Goal: Task Accomplishment & Management: Manage account settings

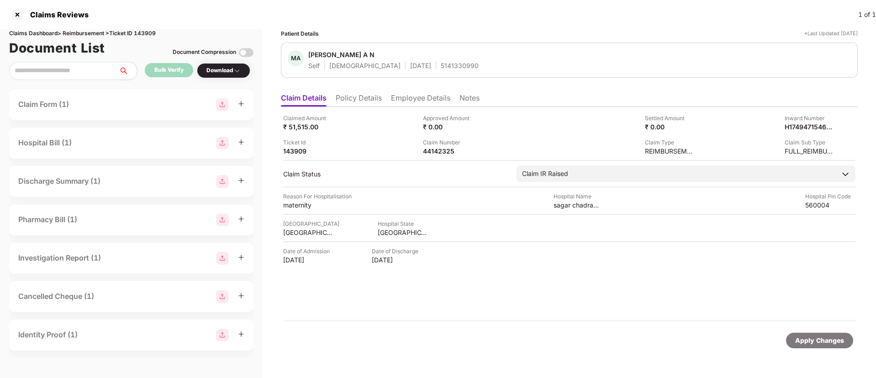
click at [367, 99] on li "Policy Details" at bounding box center [359, 99] width 46 height 13
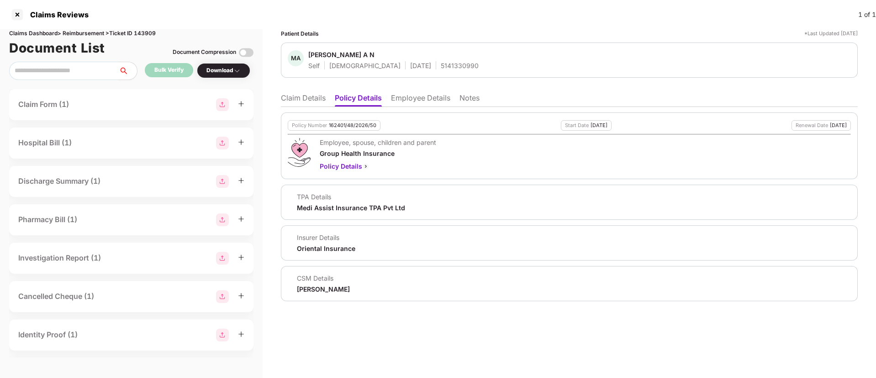
click at [292, 98] on li "Claim Details" at bounding box center [303, 99] width 45 height 13
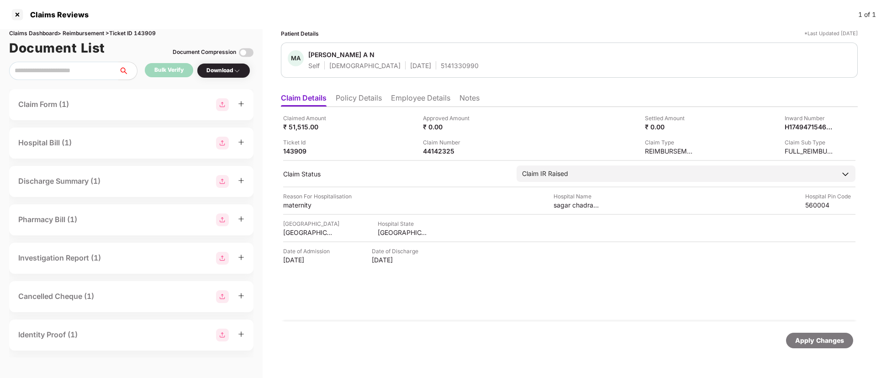
click at [440, 155] on div "Claimed Amount ₹ 51,515.00 Approved Amount ₹ 0.00 Settled Amount ₹ 0.00 Inward …" at bounding box center [569, 214] width 577 height 214
click at [439, 148] on div "44142325" at bounding box center [448, 151] width 50 height 9
copy div "44142325"
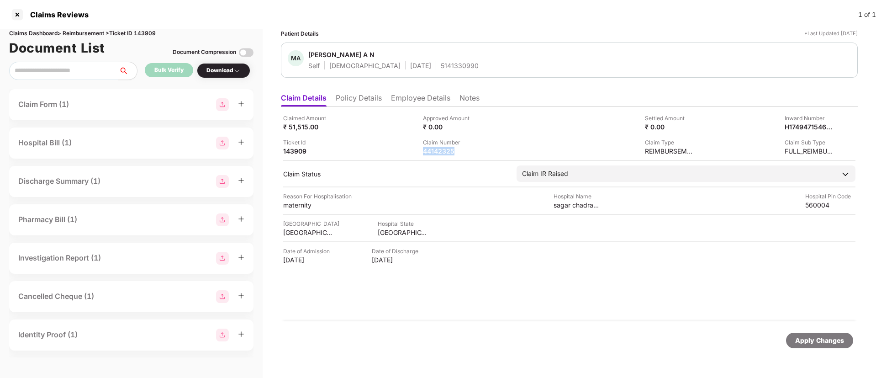
copy div "44142325"
click at [488, 145] on div "Claim Number 44142325" at bounding box center [489, 146] width 133 height 17
click at [429, 150] on div "132297271" at bounding box center [448, 151] width 50 height 9
copy div "132297271"
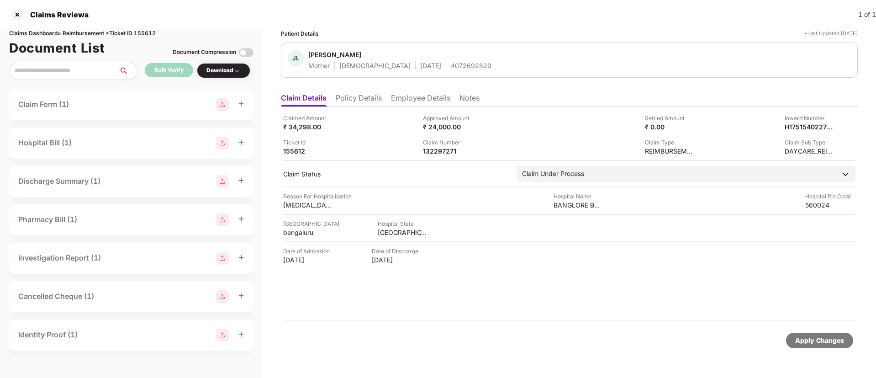
click at [418, 99] on li "Employee Details" at bounding box center [420, 99] width 59 height 13
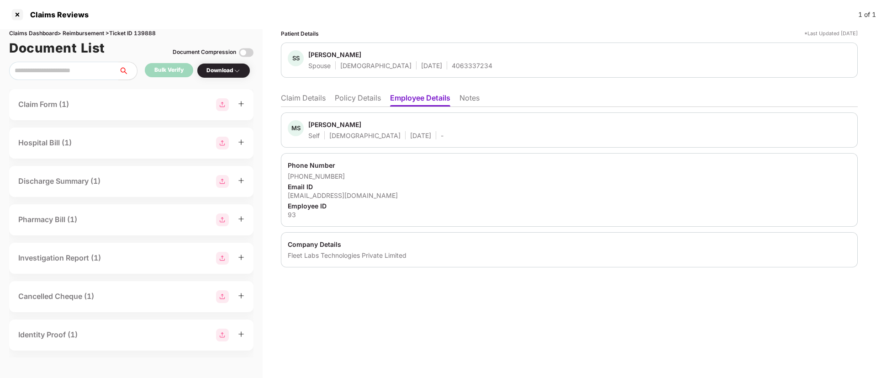
click at [296, 97] on li "Claim Details" at bounding box center [303, 99] width 45 height 13
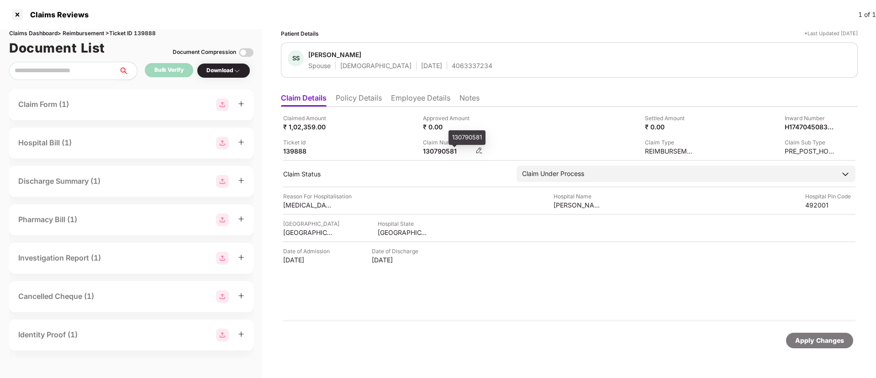
click at [438, 147] on div "130790581" at bounding box center [448, 151] width 50 height 9
copy div "130790581"
click at [410, 126] on div "Claimed Amount ₹ 1,02,359.00" at bounding box center [349, 122] width 133 height 17
click at [439, 147] on div "130790581" at bounding box center [448, 151] width 50 height 9
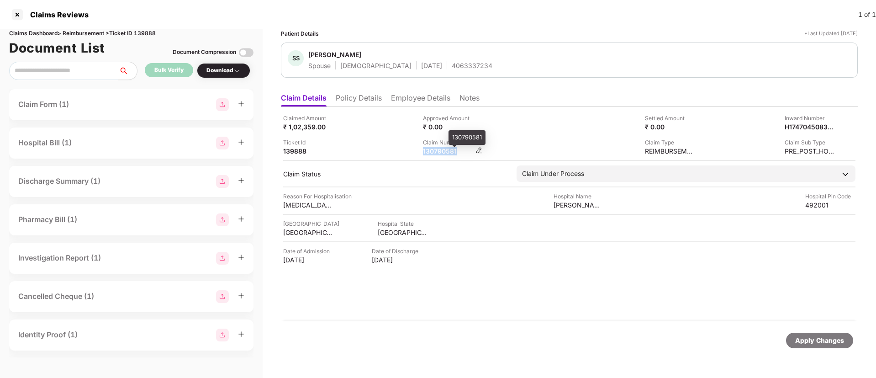
click at [439, 147] on div "130790581" at bounding box center [448, 151] width 50 height 9
copy div "130790581"
click at [446, 150] on div "132957259" at bounding box center [448, 151] width 50 height 9
copy div "132957259"
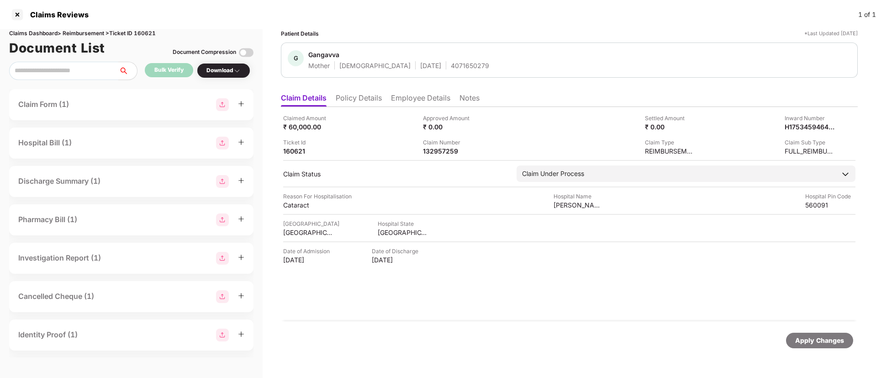
click at [508, 136] on div "Claimed Amount ₹ 60,000.00 Approved Amount ₹ 0.00 Settled Amount ₹ 0.00 Inward …" at bounding box center [569, 135] width 572 height 42
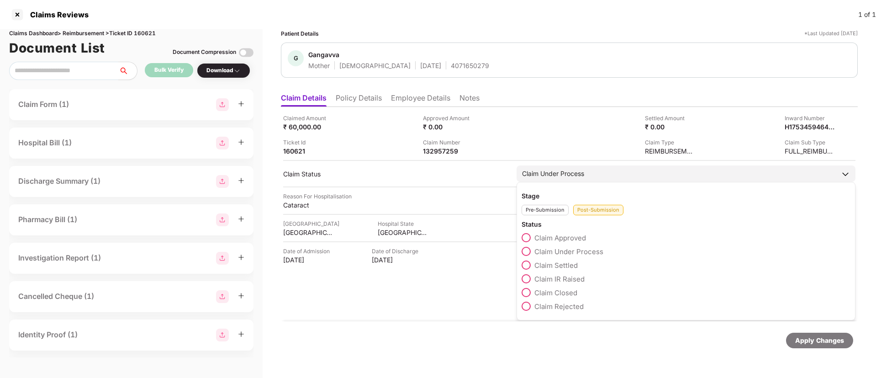
click at [530, 267] on span at bounding box center [525, 264] width 9 height 9
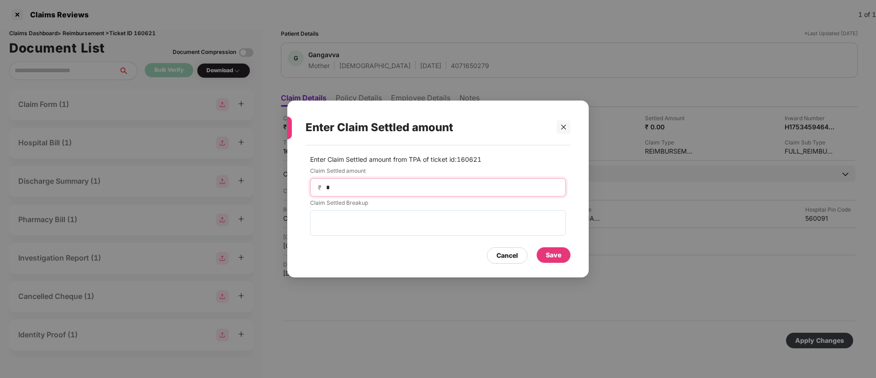
click at [376, 184] on input "*" at bounding box center [441, 188] width 233 height 10
type input "*****"
click at [550, 257] on div "Save" at bounding box center [554, 255] width 16 height 10
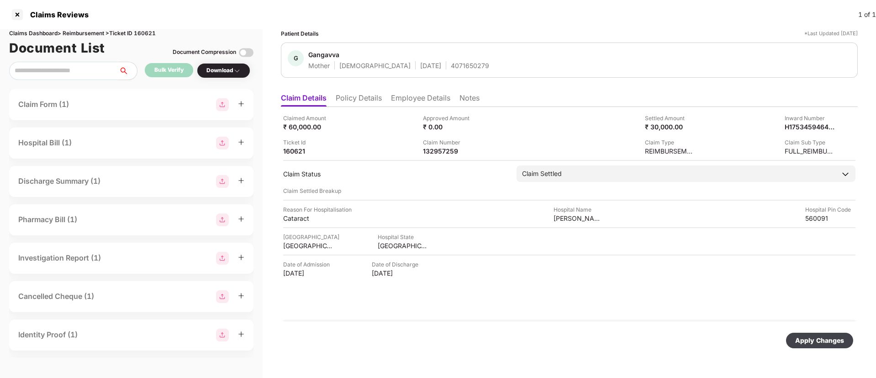
click at [820, 337] on div "Apply Changes" at bounding box center [819, 340] width 49 height 10
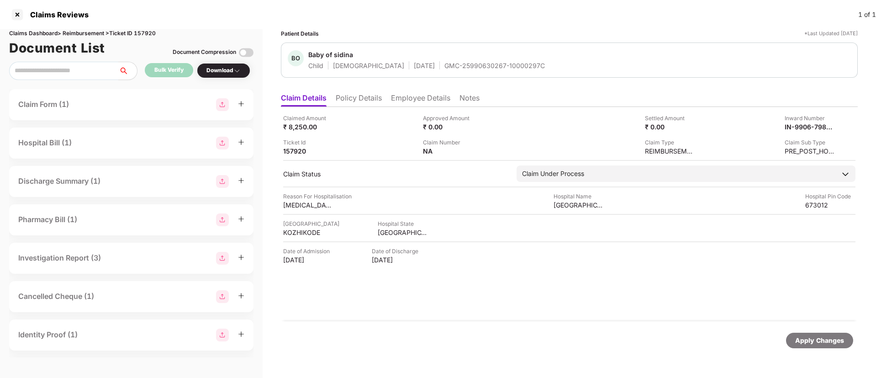
click at [354, 107] on div "Claimed Amount ₹ 8,250.00 Approved Amount ₹ 0.00 Settled Amount ₹ 0.00 Inward N…" at bounding box center [569, 214] width 577 height 214
click at [359, 102] on li "Policy Details" at bounding box center [359, 99] width 46 height 13
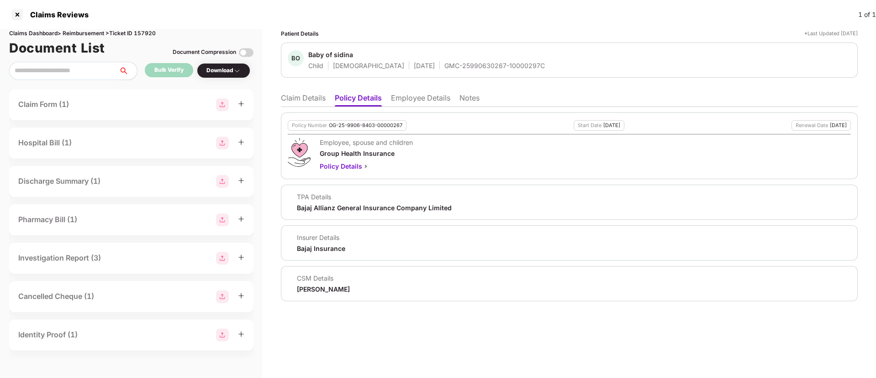
click at [307, 107] on div "Policy Number OG-25-9906-8403-00000267 Start Date 01 Oct 2024 Renewal Date 30 S…" at bounding box center [569, 204] width 577 height 194
click at [310, 96] on li "Claim Details" at bounding box center [303, 99] width 45 height 13
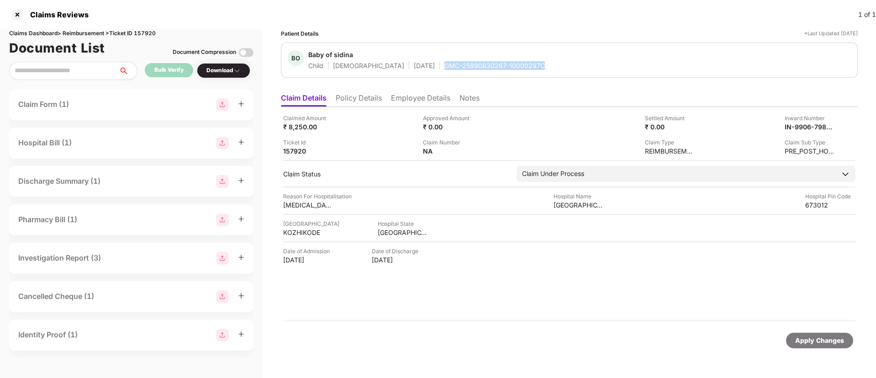
drag, startPoint x: 404, startPoint y: 67, endPoint x: 522, endPoint y: 65, distance: 117.8
click at [522, 65] on div "BO Baby of sidina Child Male 12 June 2025 GMC-25990630267-10000297C" at bounding box center [569, 60] width 563 height 20
copy div "GMC-25990630267-10000297C"
click at [382, 148] on div "Ticket Id 157920" at bounding box center [349, 146] width 133 height 17
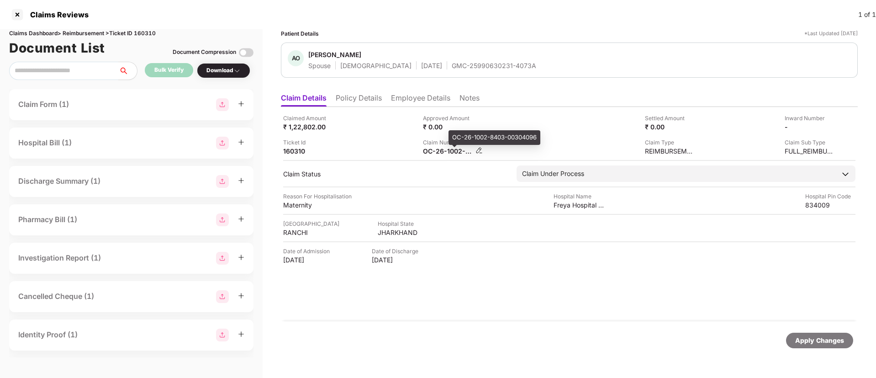
click at [439, 152] on div "OC-26-1002-8403-00304096" at bounding box center [448, 151] width 50 height 9
copy div
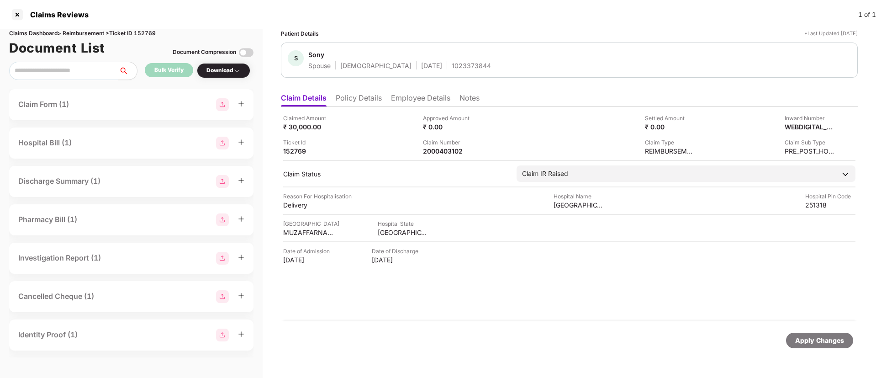
click at [358, 105] on li "Policy Details" at bounding box center [359, 99] width 46 height 13
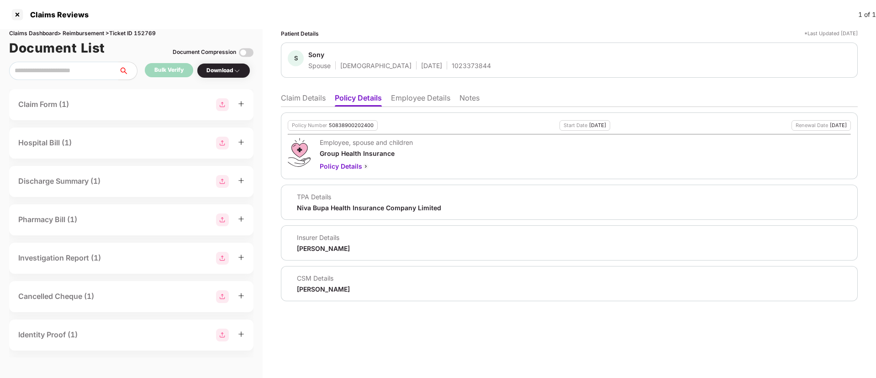
click at [292, 104] on li "Claim Details" at bounding box center [303, 99] width 45 height 13
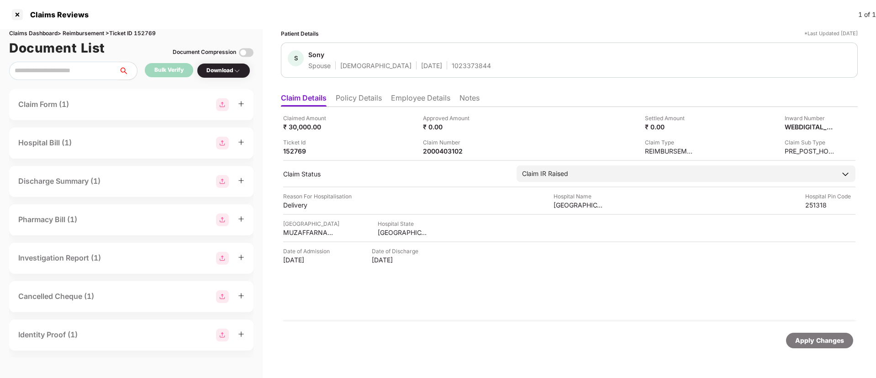
click at [451, 63] on div "1023373844" at bounding box center [470, 65] width 39 height 9
copy div "1023373844"
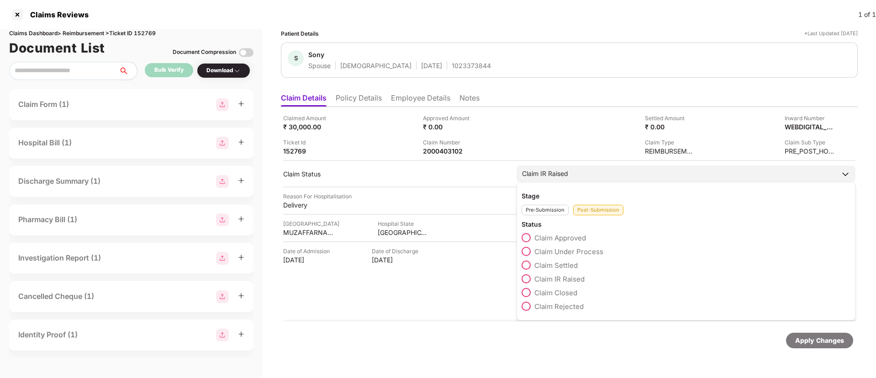
click at [525, 292] on span at bounding box center [525, 292] width 9 height 9
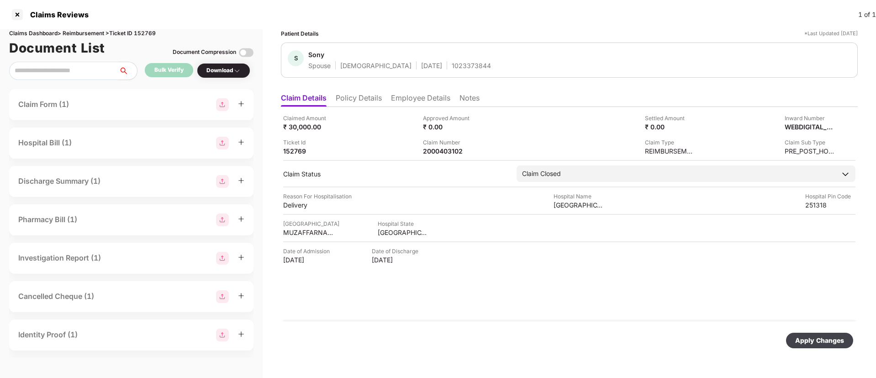
click at [818, 340] on div "Apply Changes" at bounding box center [819, 340] width 49 height 10
click at [365, 97] on li "Policy Details" at bounding box center [359, 99] width 46 height 13
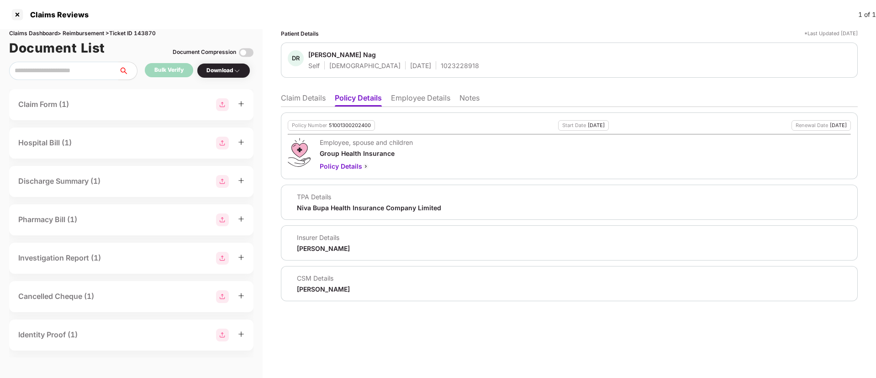
click at [319, 100] on li "Claim Details" at bounding box center [303, 99] width 45 height 13
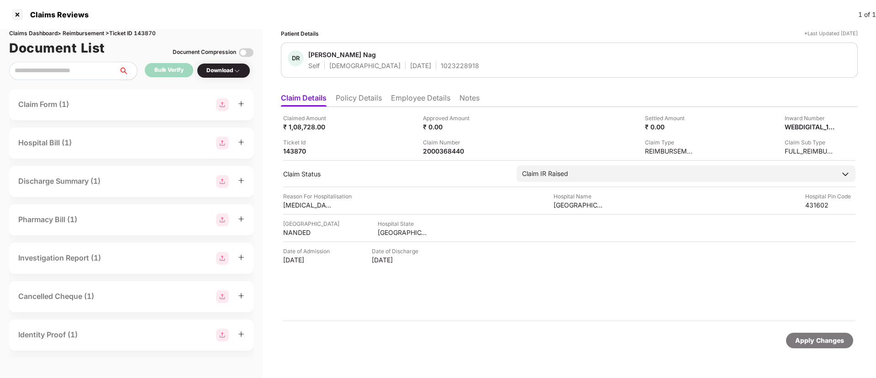
click at [441, 68] on div "1023228918" at bounding box center [460, 65] width 38 height 9
copy div "1023228918"
click at [390, 140] on div "Ticket Id 143870" at bounding box center [349, 146] width 133 height 17
click at [438, 98] on li "Employee Details" at bounding box center [420, 99] width 59 height 13
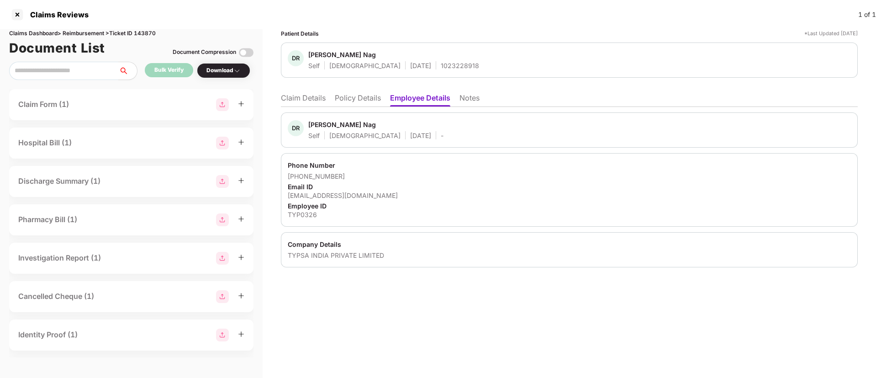
click at [354, 98] on li "Policy Details" at bounding box center [358, 99] width 46 height 13
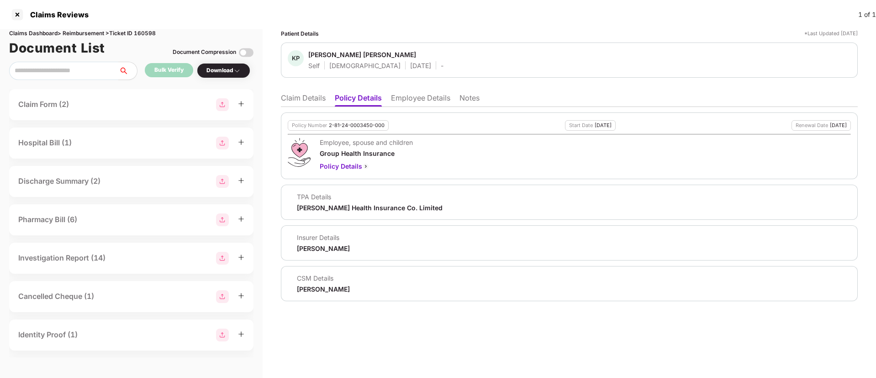
click at [308, 90] on ul "Claim Details Policy Details Employee Details Notes" at bounding box center [569, 98] width 577 height 18
click at [306, 101] on li "Claim Details" at bounding box center [303, 99] width 45 height 13
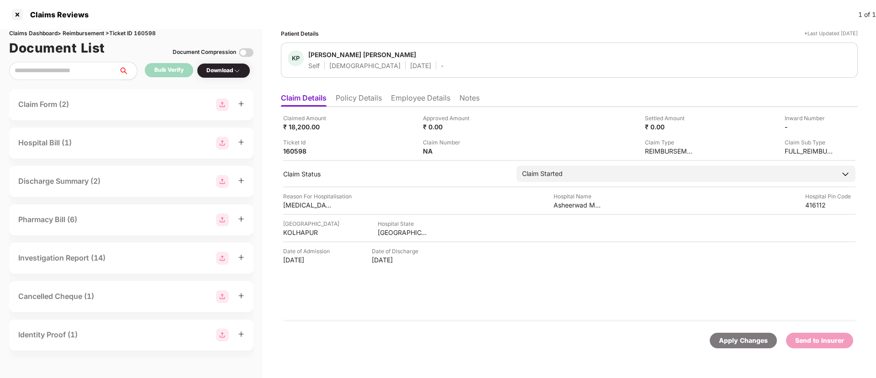
click at [408, 101] on li "Employee Details" at bounding box center [420, 99] width 59 height 13
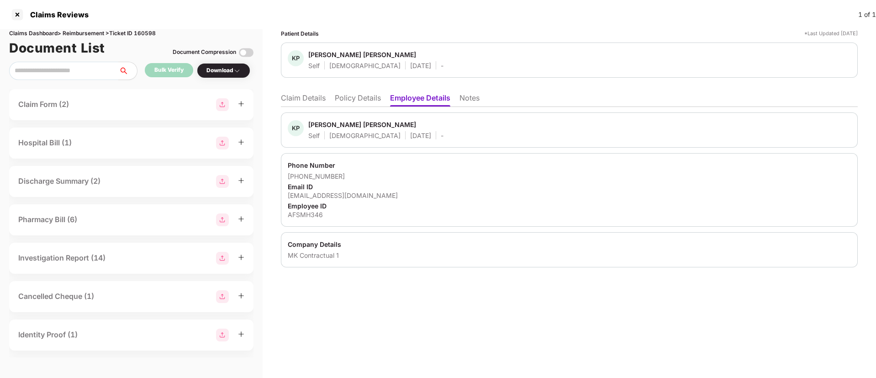
click at [346, 196] on div "[EMAIL_ADDRESS][DOMAIN_NAME]" at bounding box center [569, 195] width 563 height 9
copy div "[EMAIL_ADDRESS][DOMAIN_NAME]"
drag, startPoint x: 273, startPoint y: 98, endPoint x: 310, endPoint y: 107, distance: 37.2
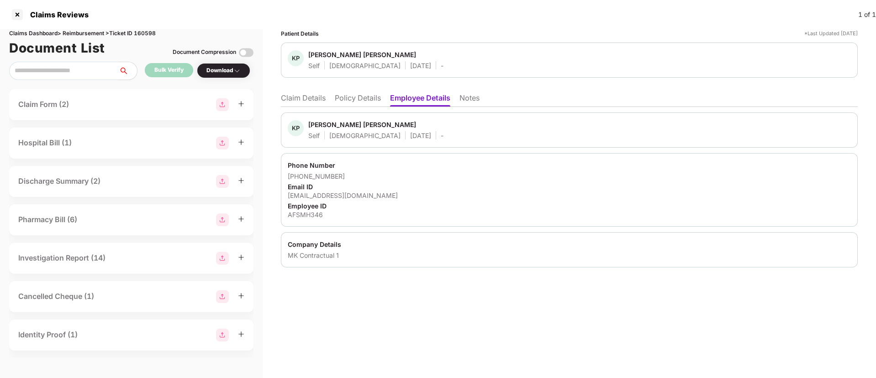
click at [272, 100] on div "Patient Details *Last Updated 25 Jul 2025 KP Khade Prakash Sakharam Self Male 1…" at bounding box center [568, 203] width 613 height 348
click at [310, 107] on div "KP Khade Prakash Sakharam Self Male 19 Oct 1994 - Phone Number +917218951919 Em…" at bounding box center [569, 187] width 577 height 160
drag, startPoint x: 307, startPoint y: 99, endPoint x: 310, endPoint y: 103, distance: 5.2
click at [310, 103] on li "Claim Details" at bounding box center [303, 99] width 45 height 13
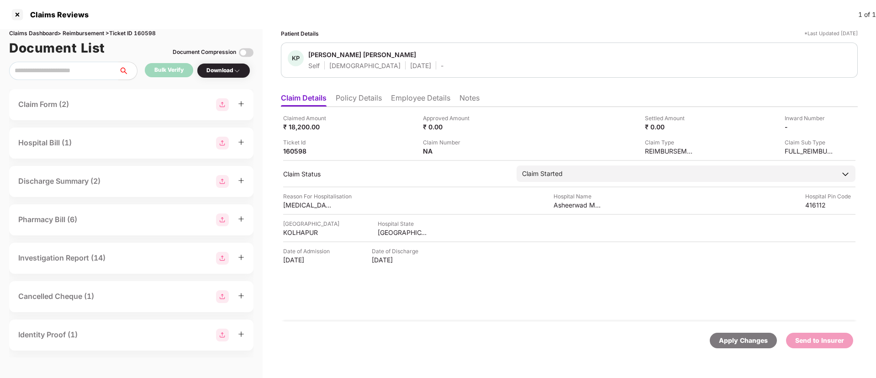
click at [153, 35] on div "Claims Dashboard > Reimbursement > Ticket ID 160598" at bounding box center [131, 33] width 244 height 9
copy div "160598"
click at [15, 17] on div at bounding box center [17, 14] width 15 height 15
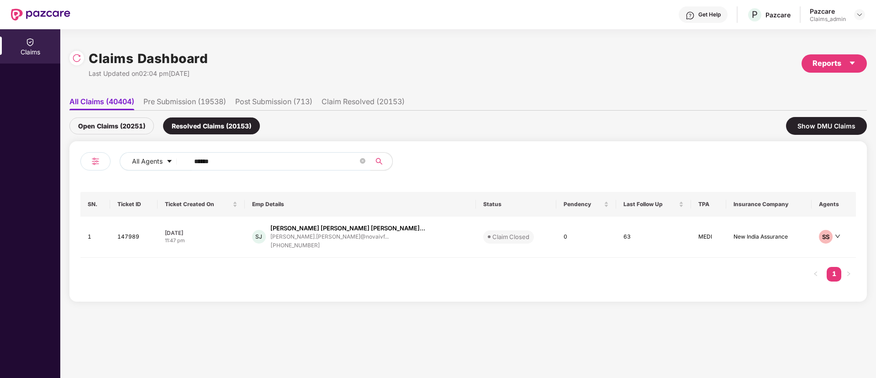
click at [204, 165] on input "******" at bounding box center [276, 161] width 164 height 14
paste input "text"
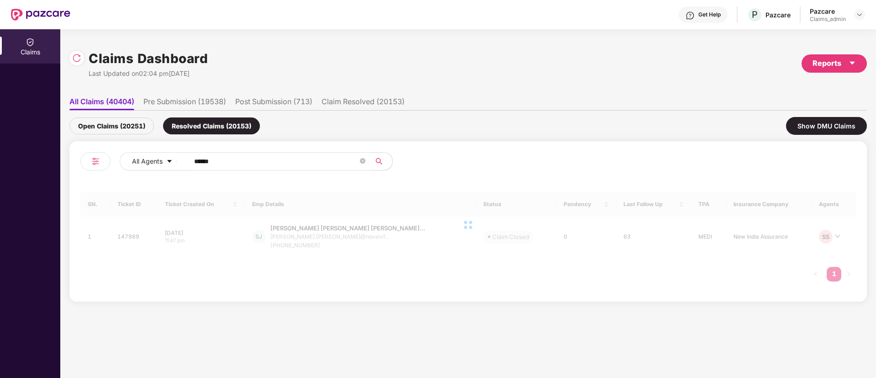
type input "******"
drag, startPoint x: 100, startPoint y: 125, endPoint x: 112, endPoint y: 130, distance: 13.3
click at [100, 124] on div "Open Claims (20251)" at bounding box center [111, 125] width 84 height 17
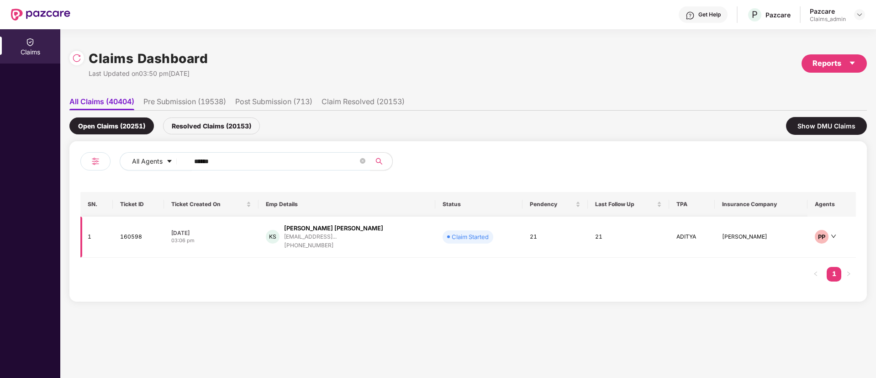
click at [250, 232] on div "23 Jul 2025" at bounding box center [211, 233] width 80 height 8
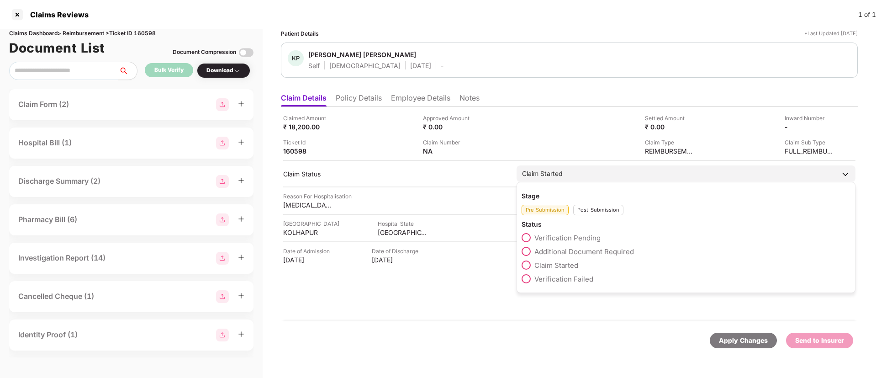
click at [587, 205] on div "Post-Submission" at bounding box center [598, 210] width 50 height 10
click at [530, 294] on span at bounding box center [525, 292] width 9 height 9
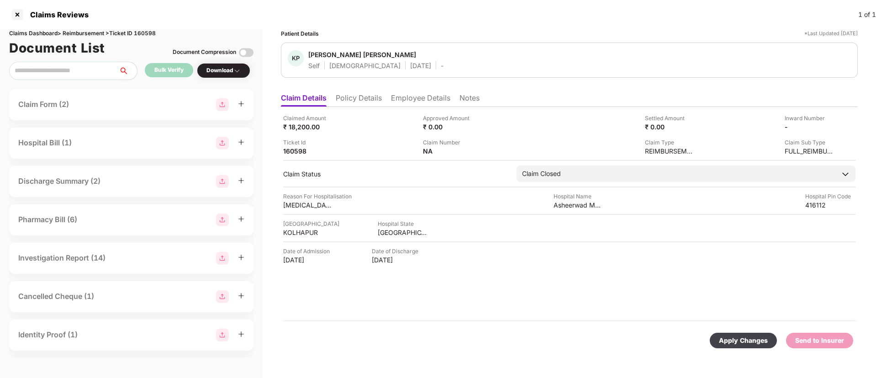
click at [748, 337] on div "Apply Changes" at bounding box center [743, 340] width 49 height 10
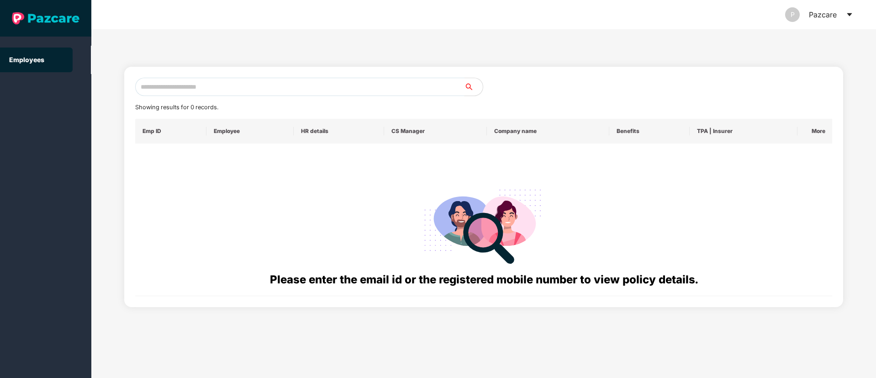
click at [160, 81] on input "text" at bounding box center [299, 87] width 329 height 18
paste input "**********"
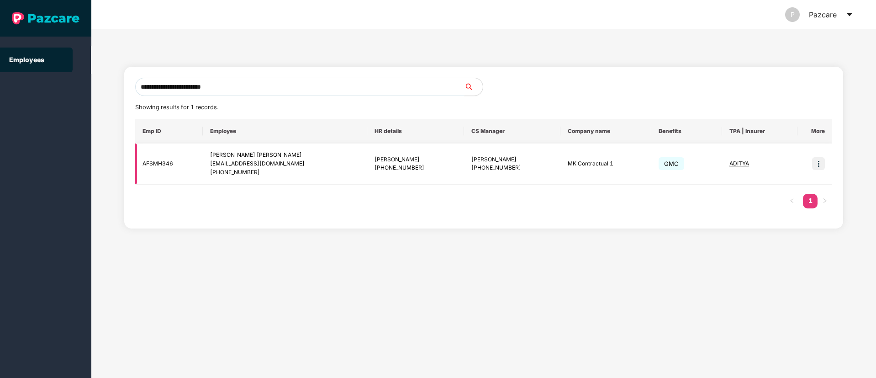
type input "**********"
drag, startPoint x: 815, startPoint y: 160, endPoint x: 802, endPoint y: 169, distance: 15.4
click at [816, 160] on img at bounding box center [818, 163] width 13 height 13
click at [780, 183] on span "Switch to user interface" at bounding box center [777, 187] width 71 height 8
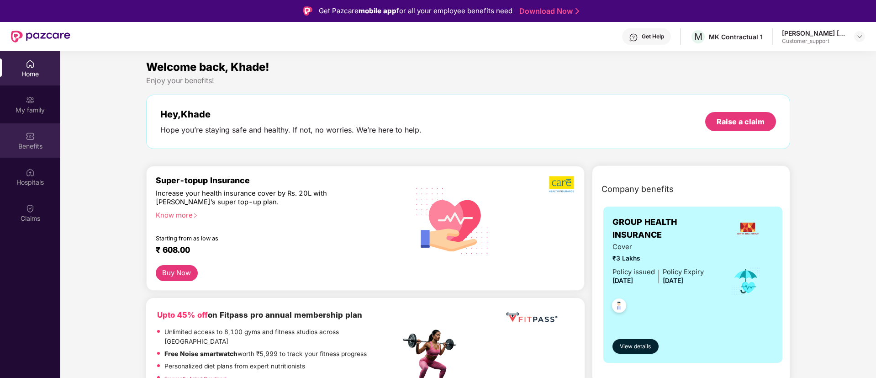
click at [39, 142] on div "Benefits" at bounding box center [30, 146] width 60 height 9
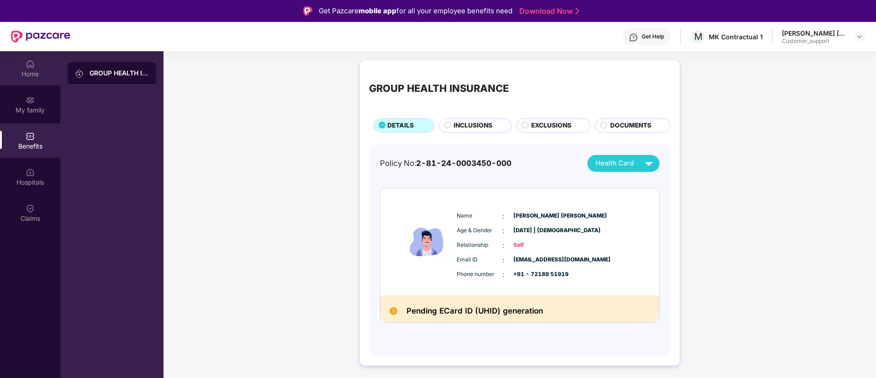
click at [22, 70] on div "Home" at bounding box center [30, 73] width 60 height 9
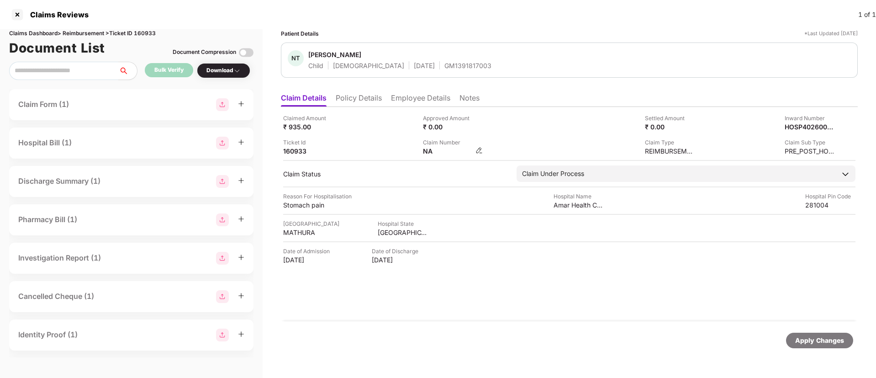
click at [478, 152] on img at bounding box center [478, 150] width 7 height 7
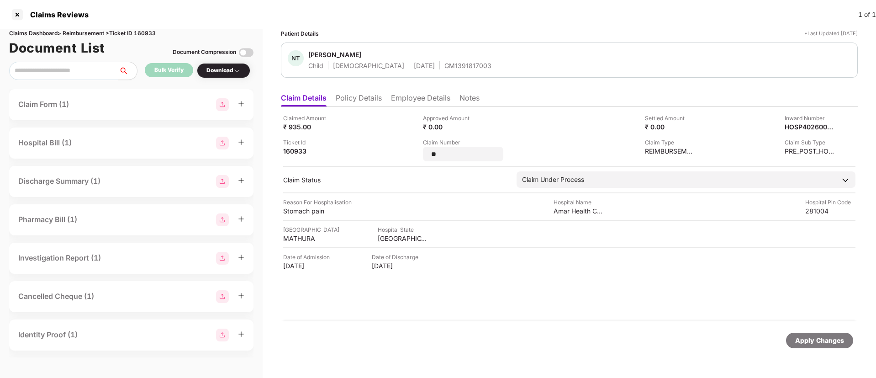
type input "*"
type input "********"
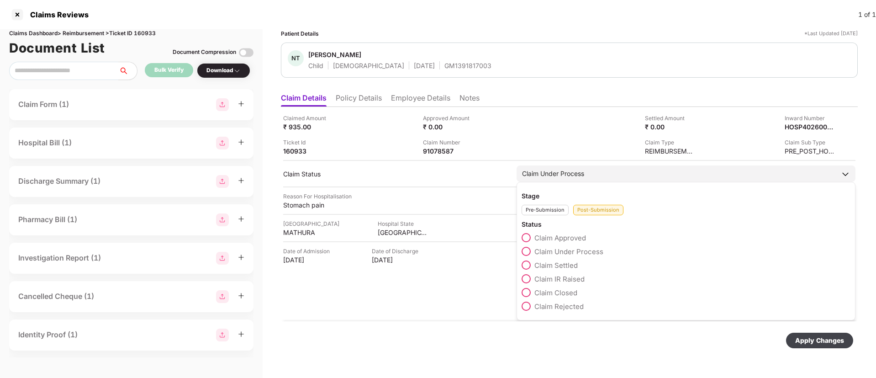
click at [522, 263] on span at bounding box center [525, 264] width 9 height 9
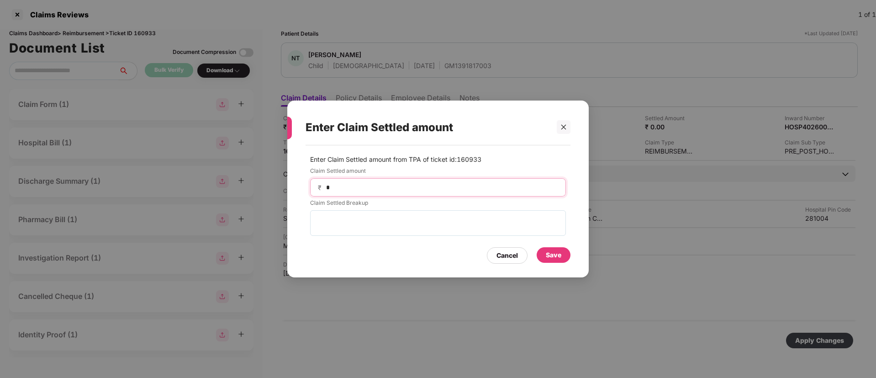
click at [466, 184] on input "*" at bounding box center [441, 188] width 233 height 10
type input "***"
click at [567, 256] on div "Save" at bounding box center [553, 255] width 34 height 16
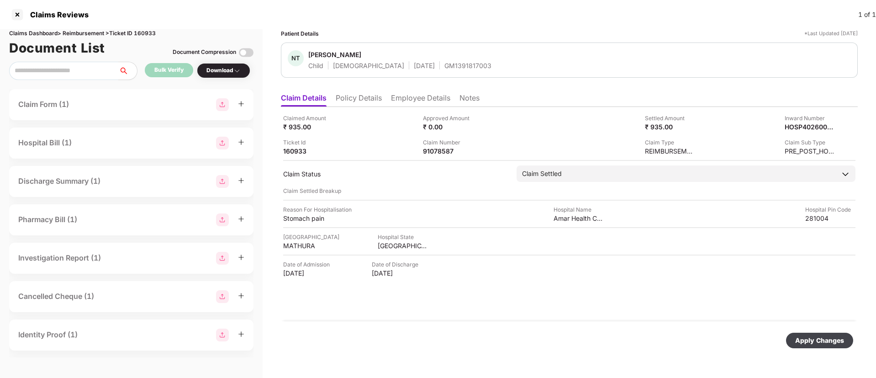
click at [814, 338] on div "Apply Changes" at bounding box center [819, 340] width 49 height 10
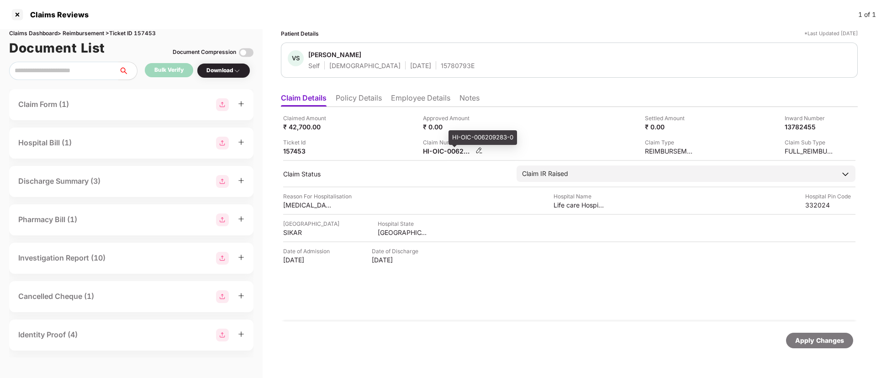
click at [432, 149] on div "HI-OIC-006209283-0" at bounding box center [448, 151] width 50 height 9
copy div
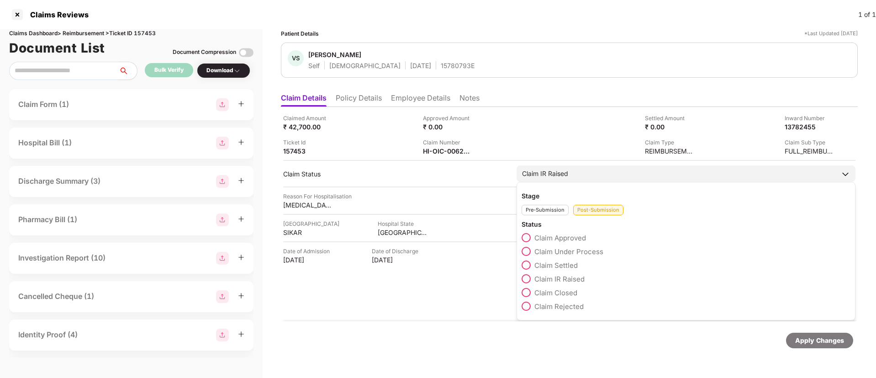
click at [530, 252] on span at bounding box center [525, 251] width 9 height 9
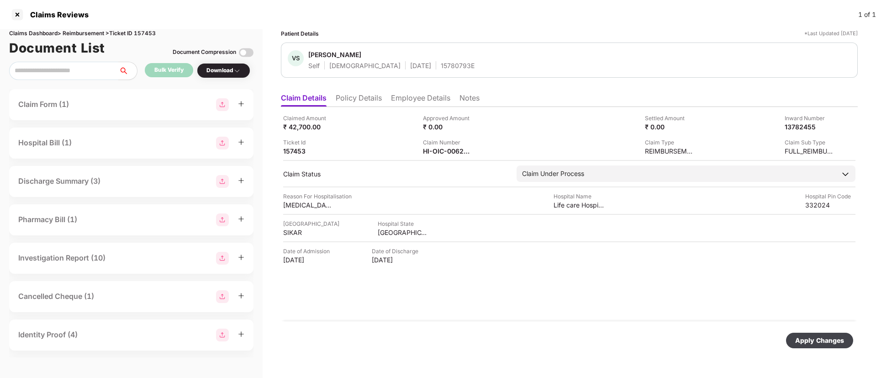
click at [822, 345] on div "Apply Changes" at bounding box center [819, 340] width 49 height 10
click at [440, 147] on div "HI-TAG-006529537(0)" at bounding box center [448, 151] width 50 height 9
click at [433, 147] on div "HI-TAG-006529537(0)" at bounding box center [448, 151] width 50 height 9
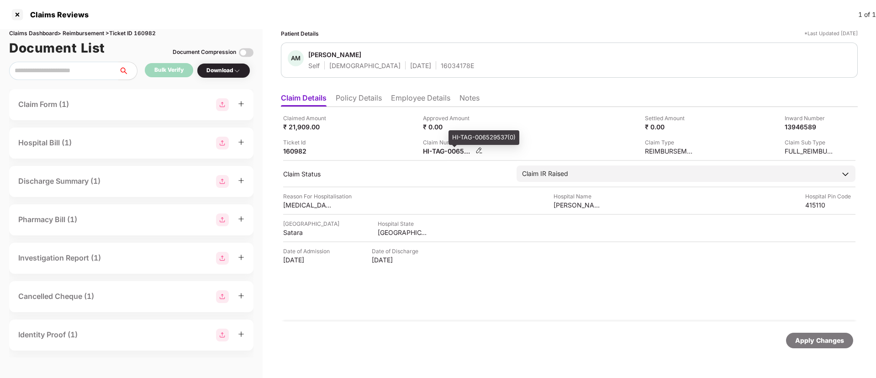
copy div
click at [382, 97] on li "Policy Details" at bounding box center [359, 99] width 46 height 13
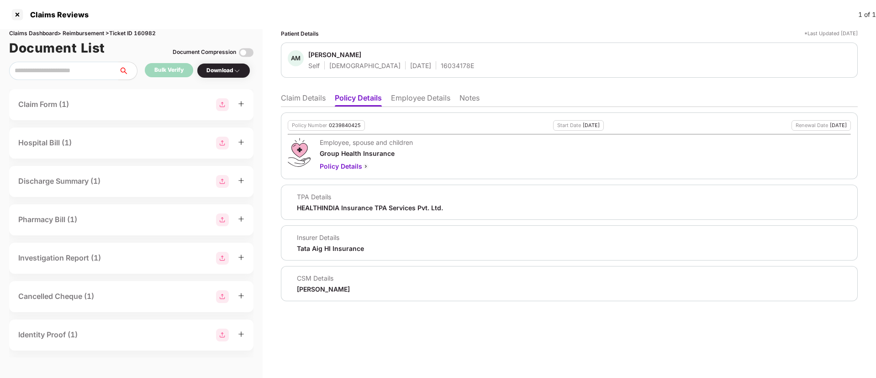
click at [302, 96] on li "Claim Details" at bounding box center [303, 99] width 45 height 13
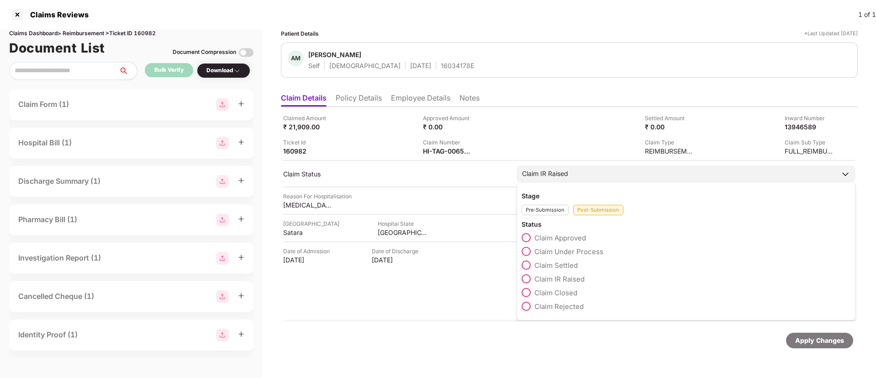
click at [525, 249] on span at bounding box center [525, 251] width 9 height 9
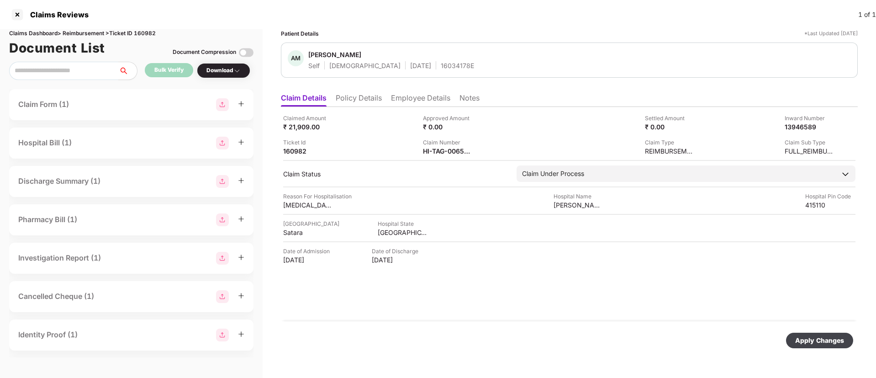
click at [817, 337] on div "Apply Changes" at bounding box center [819, 340] width 49 height 10
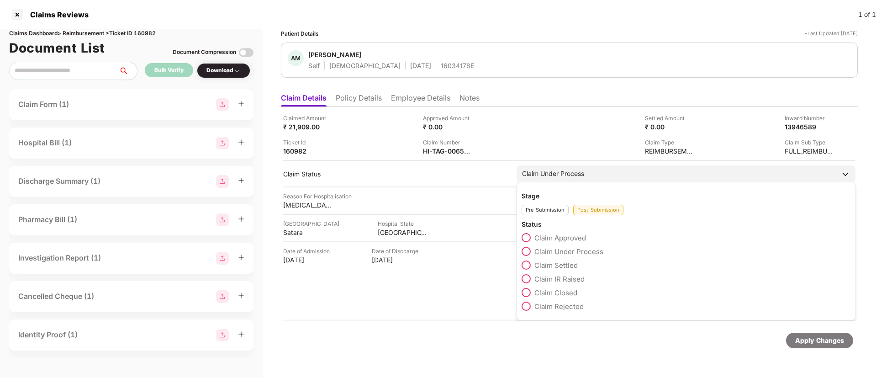
drag, startPoint x: 523, startPoint y: 278, endPoint x: 582, endPoint y: 313, distance: 69.4
click at [526, 281] on span at bounding box center [525, 278] width 9 height 9
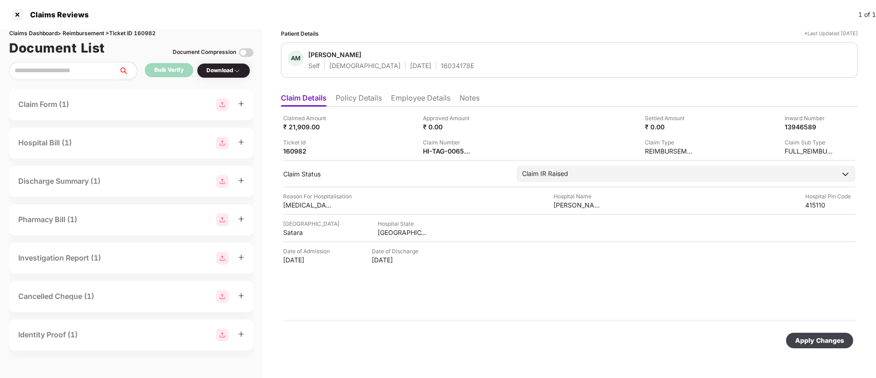
click at [809, 340] on div "Apply Changes" at bounding box center [819, 340] width 49 height 10
click at [148, 33] on div "Claims Dashboard > Reimbursement > Ticket ID 160982" at bounding box center [131, 33] width 244 height 9
copy div "160982"
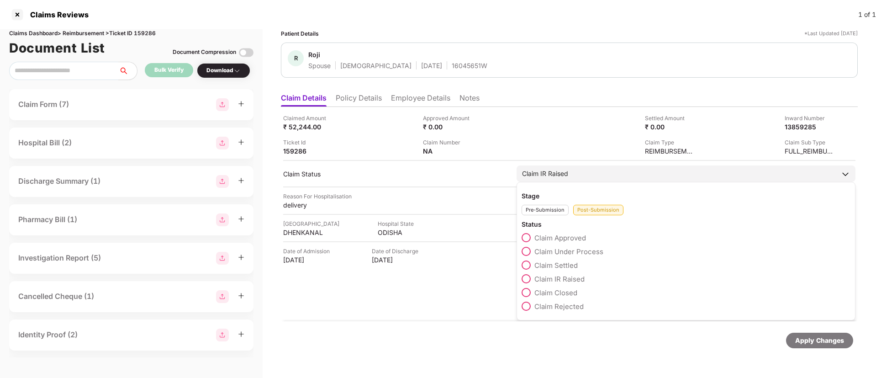
click at [530, 252] on span at bounding box center [525, 251] width 9 height 9
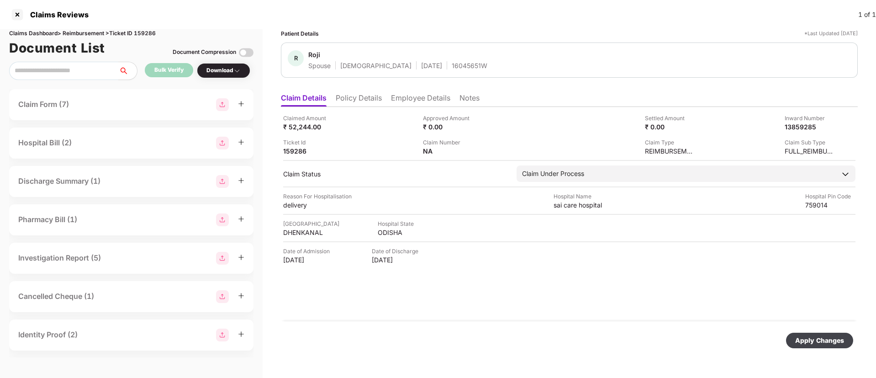
click at [822, 339] on div "Apply Changes" at bounding box center [819, 340] width 49 height 10
drag, startPoint x: 363, startPoint y: 104, endPoint x: 332, endPoint y: 104, distance: 30.6
click at [362, 104] on li "Policy Details" at bounding box center [359, 99] width 46 height 13
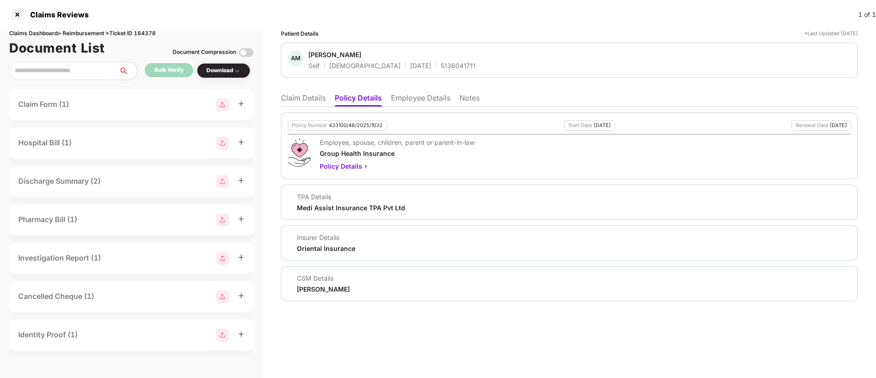
click at [298, 99] on li "Claim Details" at bounding box center [303, 99] width 45 height 13
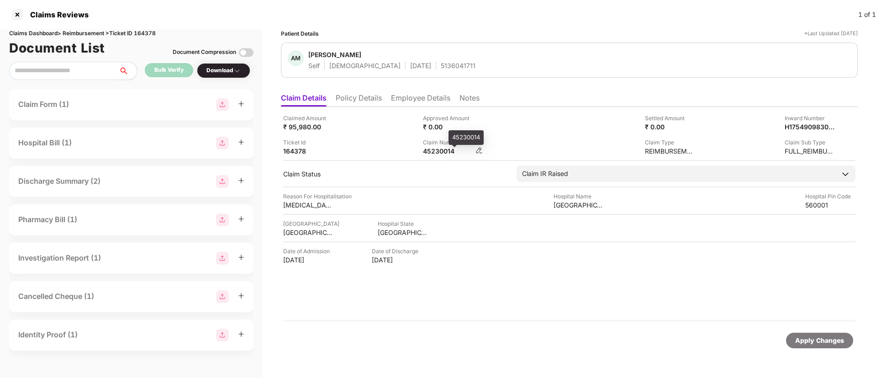
click at [439, 152] on div "45230014" at bounding box center [448, 151] width 50 height 9
click at [440, 152] on div "45230014" at bounding box center [448, 151] width 50 height 9
copy div "45230014"
click at [431, 152] on div "HI-MAG-006546720(0)" at bounding box center [448, 151] width 50 height 9
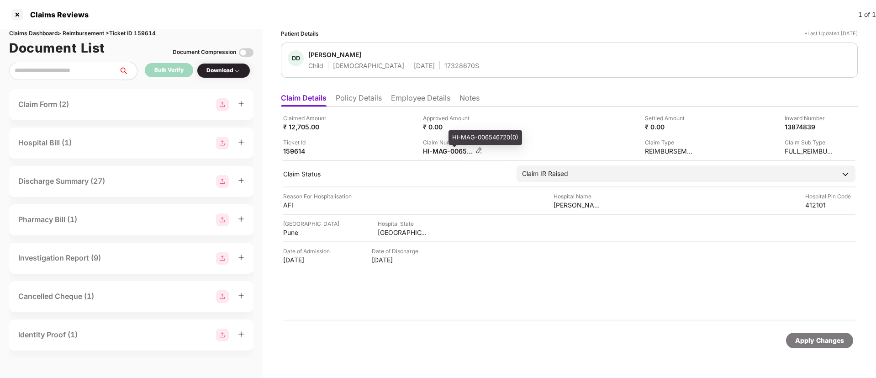
click at [431, 152] on div "HI-MAG-006546720(0)" at bounding box center [448, 151] width 50 height 9
copy div
click at [23, 104] on div "Claim Form (2)" at bounding box center [43, 104] width 51 height 11
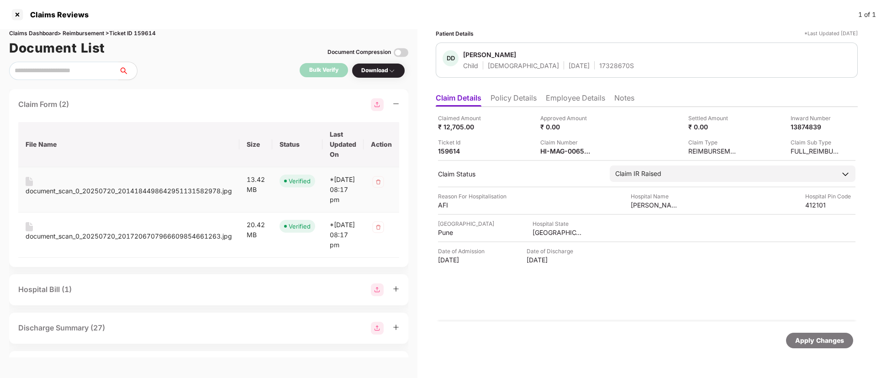
click at [84, 192] on div "document_scan_0_20250720_2014184498642951131582978.jpg" at bounding box center [129, 191] width 206 height 10
click at [80, 241] on div "document_scan_0_20250720_2017206707966609854661263.jpg" at bounding box center [129, 236] width 206 height 10
click at [182, 104] on div "Claim Form (2)" at bounding box center [208, 104] width 381 height 13
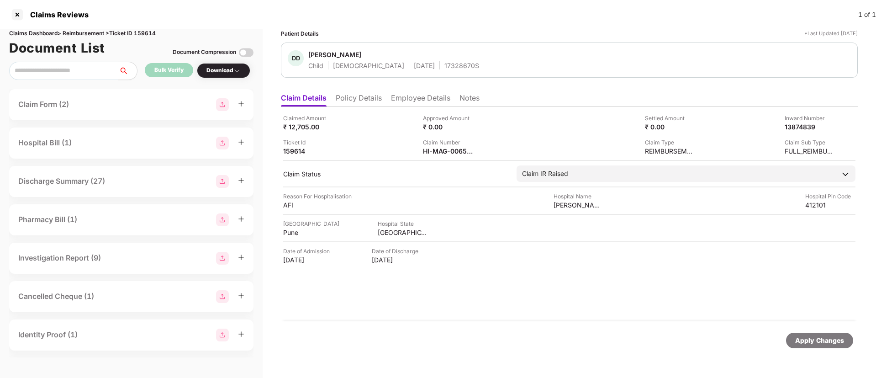
click at [413, 103] on li "Employee Details" at bounding box center [420, 99] width 59 height 13
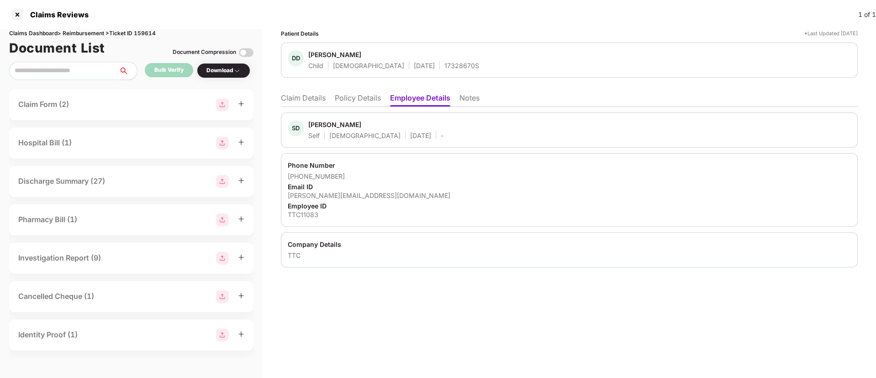
click at [345, 103] on li "Policy Details" at bounding box center [358, 99] width 46 height 13
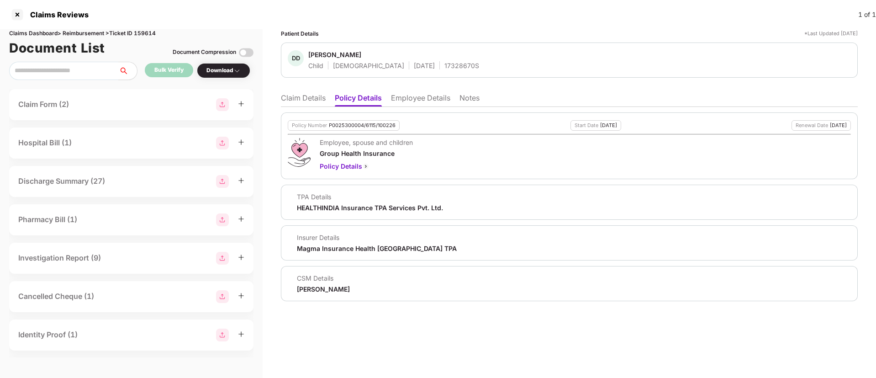
drag, startPoint x: 420, startPoint y: 102, endPoint x: 410, endPoint y: 108, distance: 12.1
click at [420, 103] on li "Employee Details" at bounding box center [420, 99] width 59 height 13
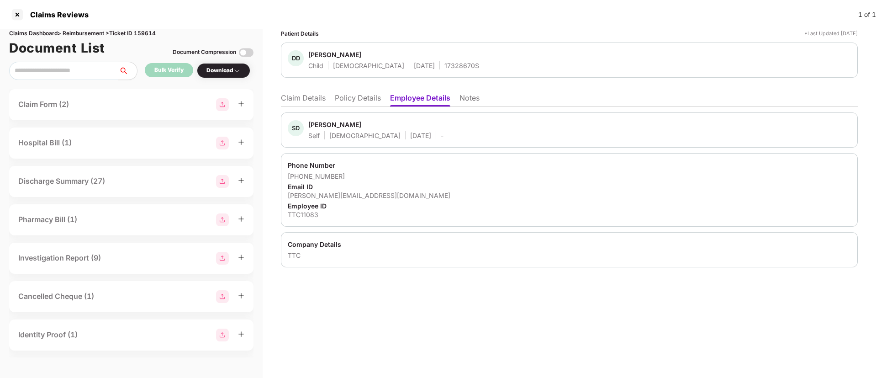
click at [317, 196] on div "[PERSON_NAME][EMAIL_ADDRESS][DOMAIN_NAME]" at bounding box center [569, 195] width 563 height 9
click at [318, 195] on div "[PERSON_NAME][EMAIL_ADDRESS][DOMAIN_NAME]" at bounding box center [569, 195] width 563 height 9
click at [318, 195] on div "sarvjeet.deshmukh@ttcglobal.com" at bounding box center [569, 195] width 563 height 9
copy div "sarvjeet.deshmukh@ttcglobal.com"
drag, startPoint x: 357, startPoint y: 102, endPoint x: 504, endPoint y: 141, distance: 152.5
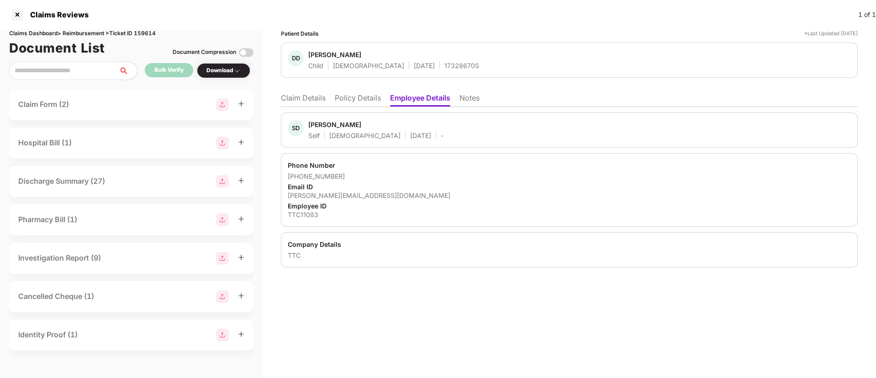
click at [367, 108] on div "Claim Details Policy Details Employee Details Notes SD Sarvjeet Deshmukh Self M…" at bounding box center [569, 178] width 577 height 178
click at [359, 100] on li "Policy Details" at bounding box center [358, 99] width 46 height 13
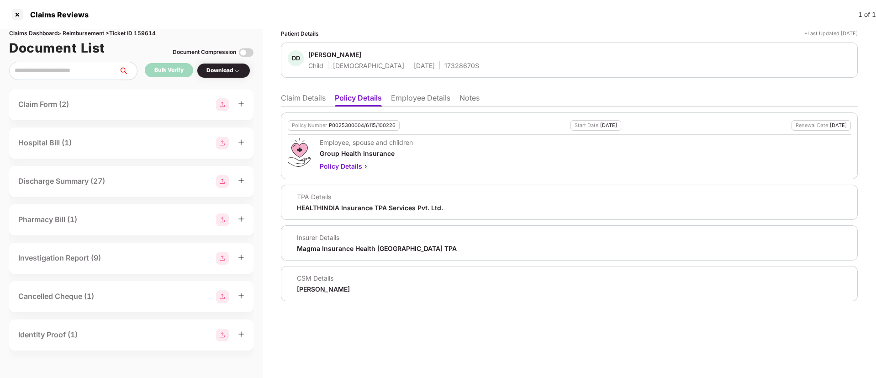
drag, startPoint x: 296, startPoint y: 97, endPoint x: 299, endPoint y: 105, distance: 8.2
click at [296, 97] on li "Claim Details" at bounding box center [303, 99] width 45 height 13
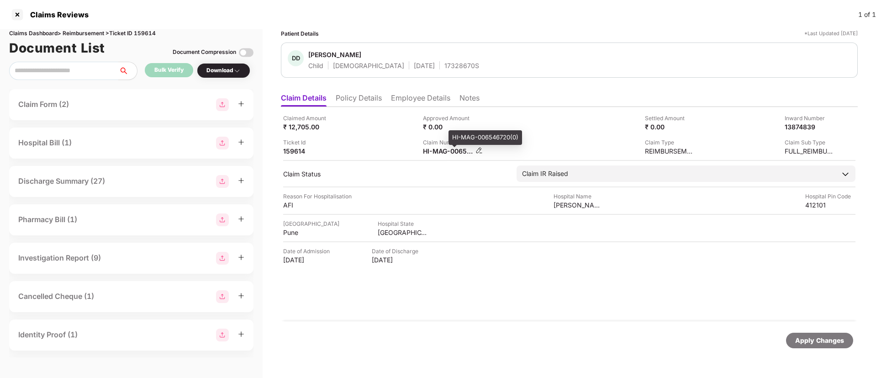
click at [448, 152] on div "HI-MAG-006546720(0)" at bounding box center [448, 151] width 50 height 9
copy div
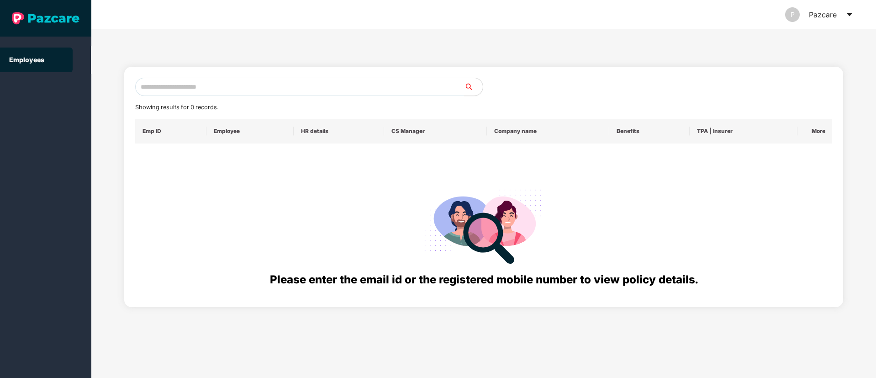
click at [192, 77] on div "Showing results for 0 records. Emp ID Employee HR details CS Manager Company na…" at bounding box center [483, 187] width 719 height 240
click at [182, 92] on input "text" at bounding box center [299, 87] width 329 height 18
paste input "**********"
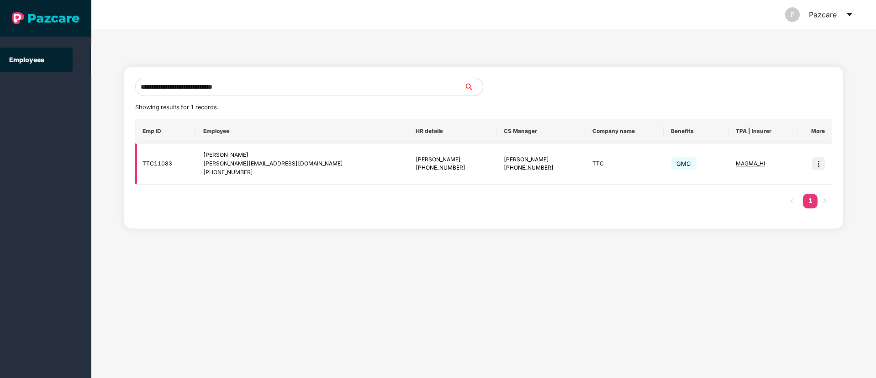
type input "**********"
click at [818, 160] on img at bounding box center [818, 163] width 13 height 13
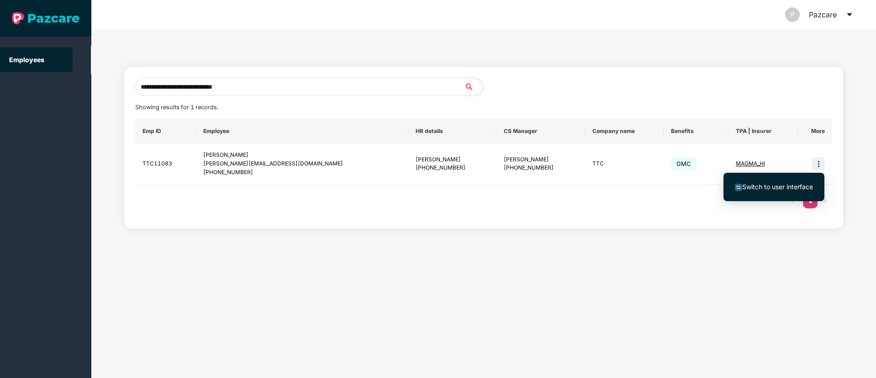
click at [783, 189] on span "Switch to user interface" at bounding box center [777, 187] width 71 height 8
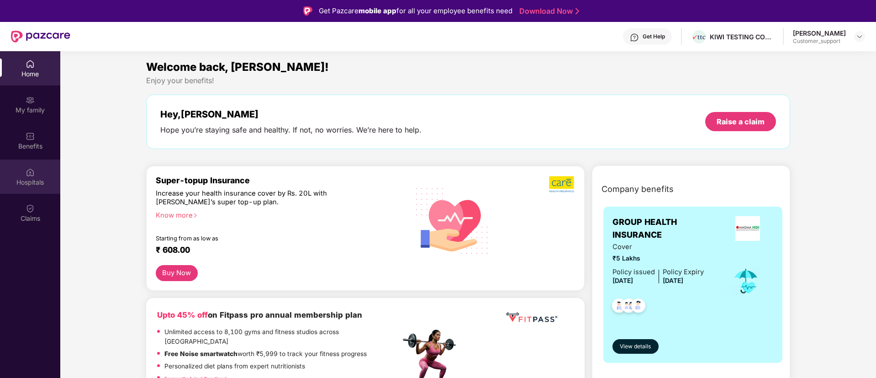
click at [31, 166] on div "Hospitals" at bounding box center [30, 176] width 60 height 34
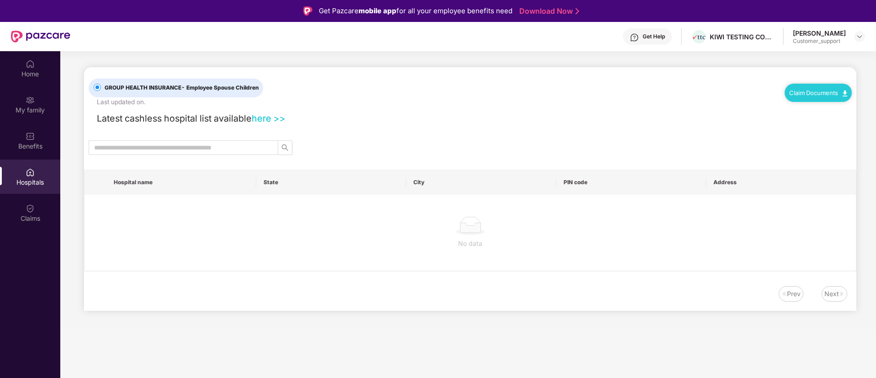
click at [799, 97] on div "Claim Documents" at bounding box center [817, 93] width 67 height 18
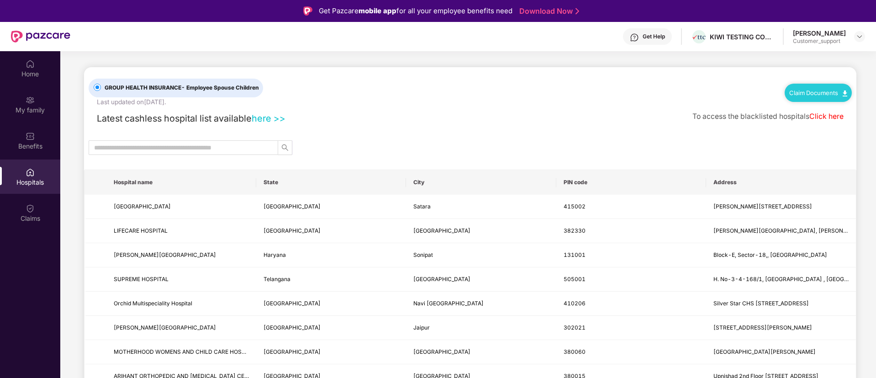
click at [810, 90] on link "Claim Documents" at bounding box center [818, 92] width 58 height 7
click at [808, 110] on link "Claim Form" at bounding box center [820, 109] width 59 height 20
click at [25, 108] on div "My family" at bounding box center [30, 109] width 60 height 9
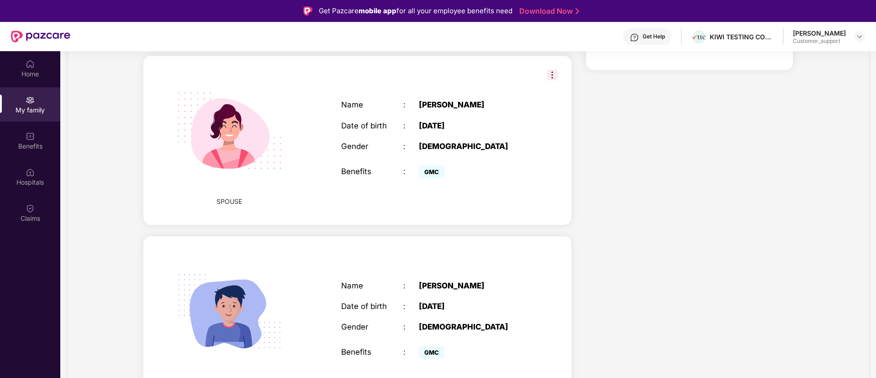
scroll to position [278, 0]
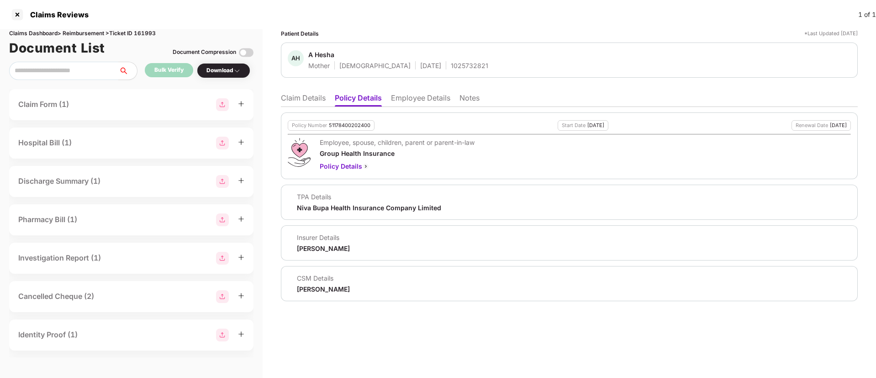
click at [435, 90] on ul "Claim Details Policy Details Employee Details Notes" at bounding box center [569, 98] width 577 height 18
drag, startPoint x: 420, startPoint y: 101, endPoint x: 424, endPoint y: 104, distance: 5.6
click at [420, 101] on li "Employee Details" at bounding box center [420, 99] width 59 height 13
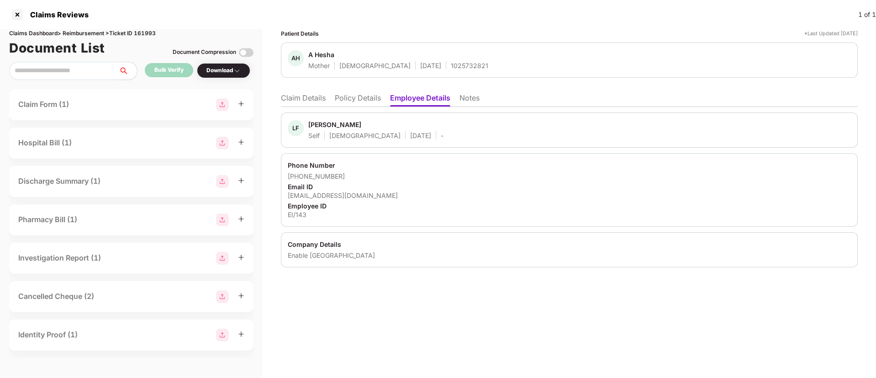
click at [363, 108] on div "LF Lohrii Francis Self Male 30 Mar 1984 - Phone Number +918291620045 Email ID l…" at bounding box center [569, 187] width 577 height 160
click at [369, 100] on li "Policy Details" at bounding box center [358, 99] width 46 height 13
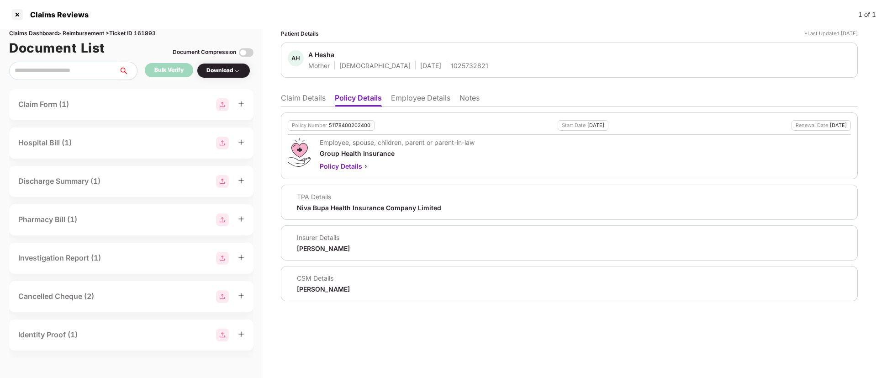
click at [291, 98] on li "Claim Details" at bounding box center [303, 99] width 45 height 13
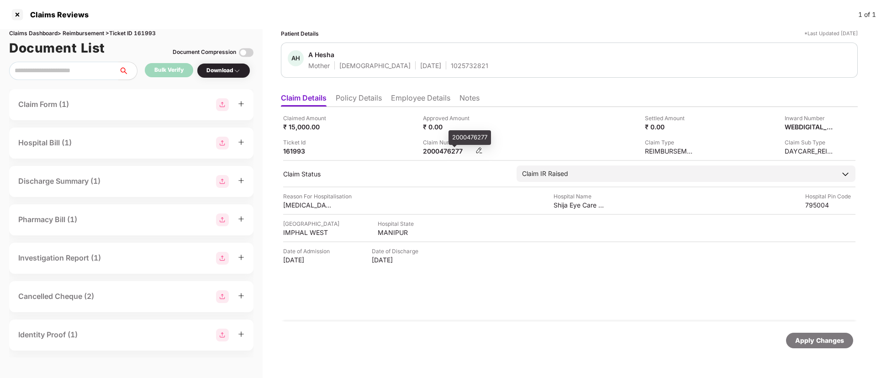
click at [432, 150] on div "2000476277" at bounding box center [448, 151] width 50 height 9
copy div "2000476277"
click at [353, 95] on li "Policy Details" at bounding box center [359, 99] width 46 height 13
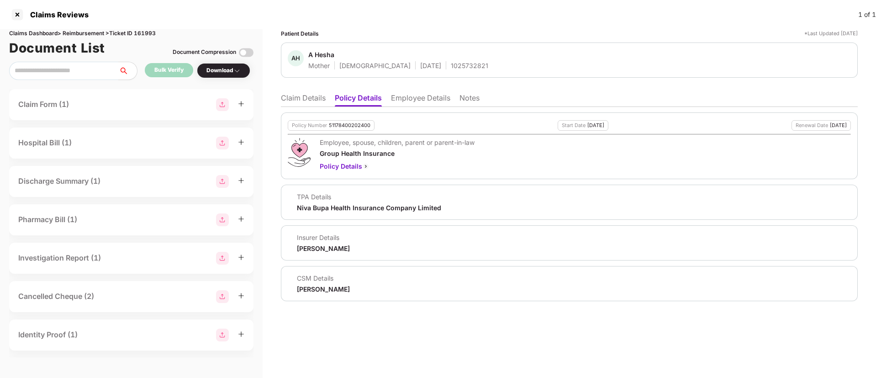
click at [310, 95] on li "Claim Details" at bounding box center [303, 99] width 45 height 13
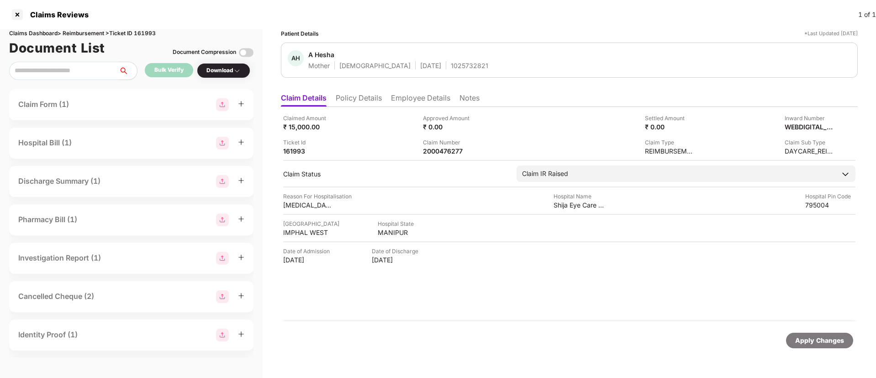
click at [451, 68] on div "1025732821" at bounding box center [469, 65] width 37 height 9
copy div "1025732821"
click at [366, 90] on ul "Claim Details Policy Details Employee Details Notes" at bounding box center [569, 98] width 577 height 18
click at [368, 95] on li "Policy Details" at bounding box center [359, 99] width 46 height 13
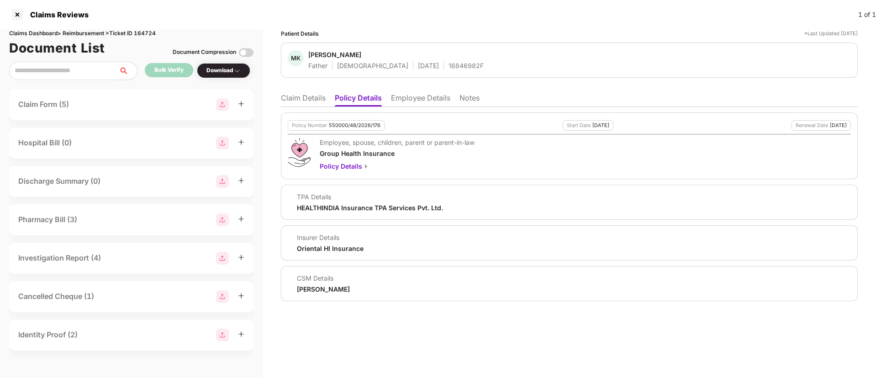
click at [313, 97] on li "Claim Details" at bounding box center [303, 99] width 45 height 13
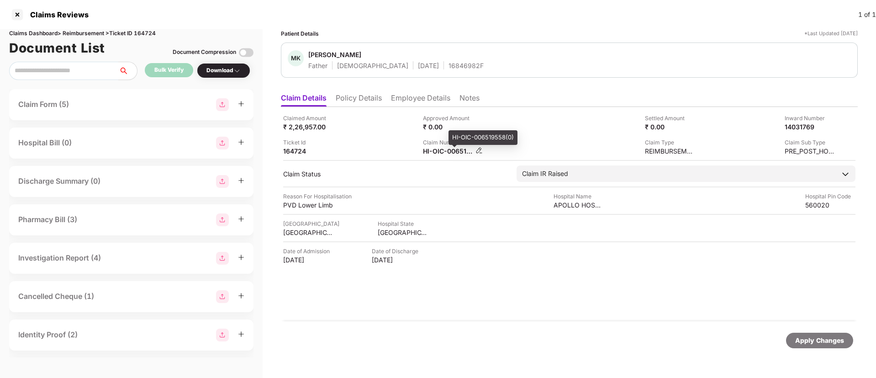
click at [448, 152] on div "HI-OIC-006519558(0)" at bounding box center [448, 151] width 50 height 9
click at [447, 151] on div "HI-OIC-006519558(0)" at bounding box center [448, 151] width 50 height 9
click at [446, 151] on div "HI-OIC-006519558(0)" at bounding box center [448, 151] width 50 height 9
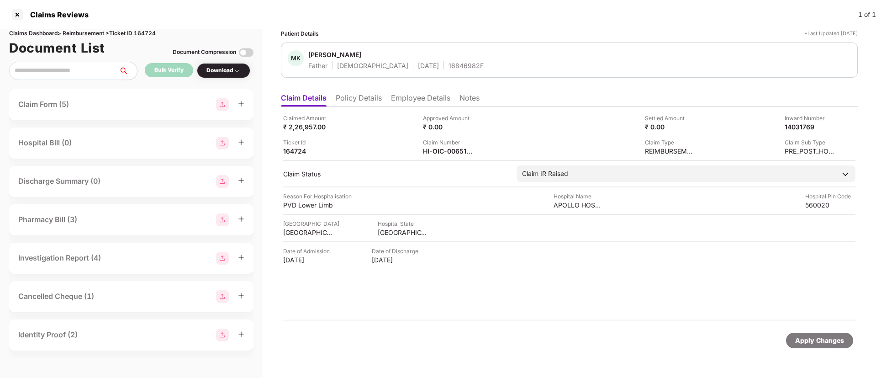
click at [516, 135] on div "Claimed Amount ₹ 2,26,957.00 Approved Amount ₹ 0.00 Settled Amount ₹ 0.00 Inwar…" at bounding box center [569, 135] width 572 height 42
click at [440, 151] on div "HI-RSA-006527923(0)" at bounding box center [448, 151] width 50 height 9
copy div
